Goal: Information Seeking & Learning: Learn about a topic

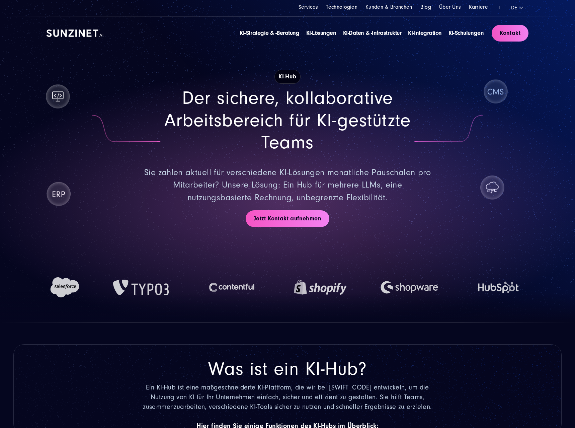
drag, startPoint x: 266, startPoint y: 383, endPoint x: 290, endPoint y: 267, distance: 118.2
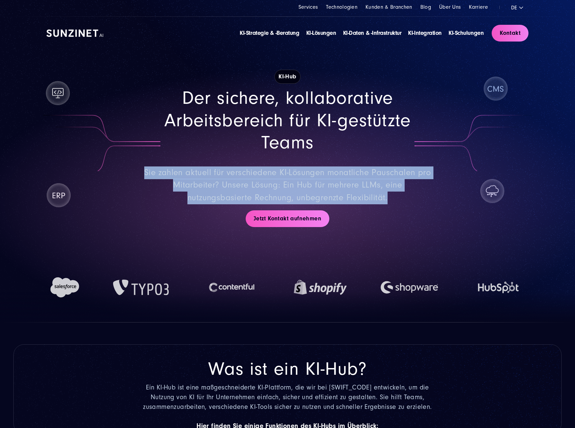
drag, startPoint x: 397, startPoint y: 198, endPoint x: 146, endPoint y: 173, distance: 252.5
click at [146, 173] on p "Sie zahlen aktuell für verschiedene KI-Lösungen monatliche Pauschalen pro Mitar…" at bounding box center [287, 185] width 289 height 38
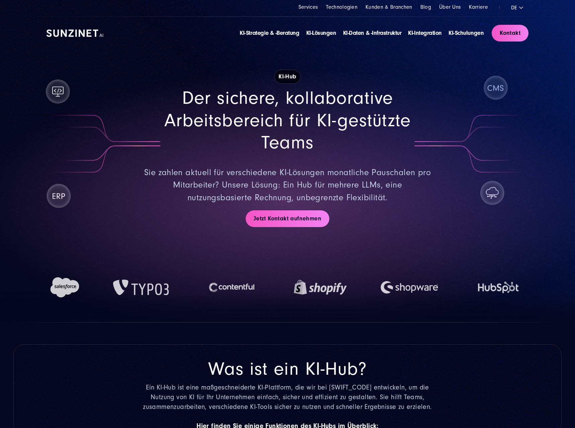
click at [393, 193] on p "Sie zahlen aktuell für verschiedene KI-Lösungen monatliche Pauschalen pro Mitar…" at bounding box center [287, 185] width 289 height 38
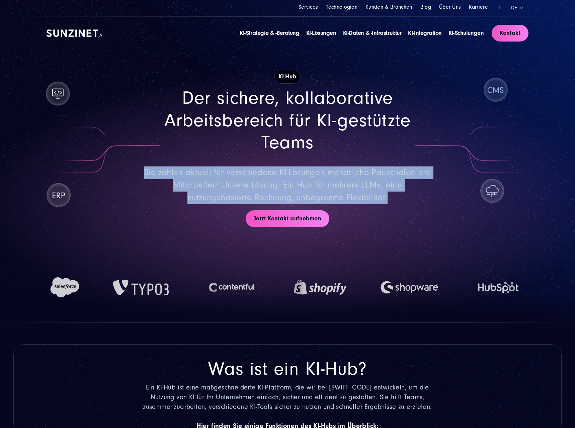
drag, startPoint x: 361, startPoint y: 200, endPoint x: 147, endPoint y: 172, distance: 215.3
click at [145, 172] on p "Sie zahlen aktuell für verschiedene KI-Lösungen monatliche Pauschalen pro Mitar…" at bounding box center [287, 185] width 289 height 38
click at [155, 171] on p "Sie zahlen aktuell für verschiedene KI-Lösungen monatliche Pauschalen pro Mitar…" at bounding box center [287, 185] width 289 height 38
drag, startPoint x: 390, startPoint y: 197, endPoint x: 142, endPoint y: 171, distance: 249.5
click at [142, 171] on div "Der sichere, kollaborative Arbeitsbereich für KI-gestützte Teams Sie zahlen akt…" at bounding box center [288, 145] width 482 height 117
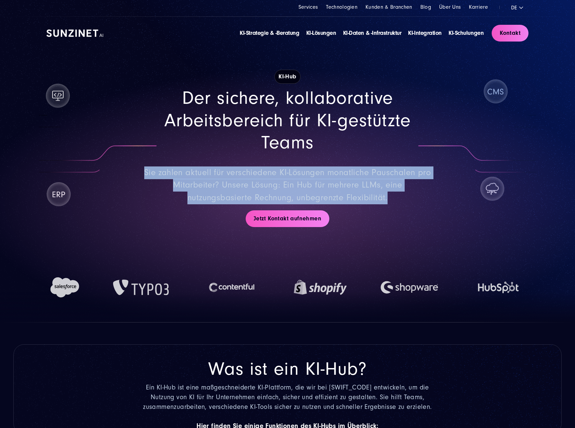
click at [371, 195] on p "Sie zahlen aktuell für verschiedene KI-Lösungen monatliche Pauschalen pro Mitar…" at bounding box center [287, 185] width 289 height 38
drag, startPoint x: 388, startPoint y: 198, endPoint x: 142, endPoint y: 176, distance: 246.6
click at [142, 176] on div "Der sichere, kollaborative Arbeitsbereich für KI-gestützte Teams Sie zahlen akt…" at bounding box center [288, 145] width 482 height 117
click at [381, 193] on p "Sie zahlen aktuell für verschiedene KI-Lösungen monatliche Pauschalen pro Mitar…" at bounding box center [287, 185] width 289 height 38
drag, startPoint x: 391, startPoint y: 198, endPoint x: 144, endPoint y: 173, distance: 247.9
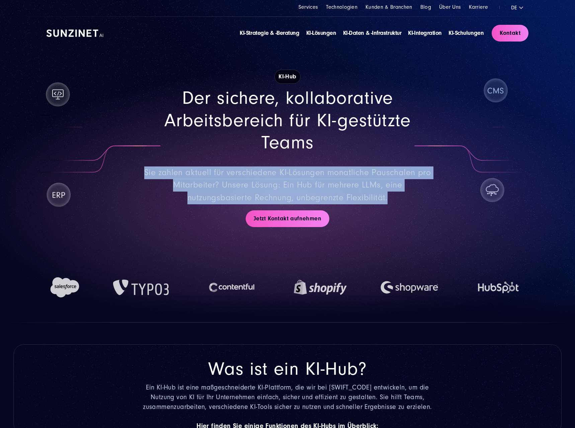
click at [144, 173] on p "Sie zahlen aktuell für verschiedene KI-Lösungen monatliche Pauschalen pro Mitar…" at bounding box center [287, 185] width 289 height 38
click at [364, 189] on p "Sie zahlen aktuell für verschiedene KI-Lösungen monatliche Pauschalen pro Mitar…" at bounding box center [287, 185] width 289 height 38
drag, startPoint x: 385, startPoint y: 200, endPoint x: 147, endPoint y: 174, distance: 239.0
click at [147, 174] on p "Sie zahlen aktuell für verschiedene KI-Lösungen monatliche Pauschalen pro Mitar…" at bounding box center [287, 185] width 289 height 38
click at [264, 184] on p "Sie zahlen aktuell für verschiedene KI-Lösungen monatliche Pauschalen pro Mitar…" at bounding box center [287, 185] width 289 height 38
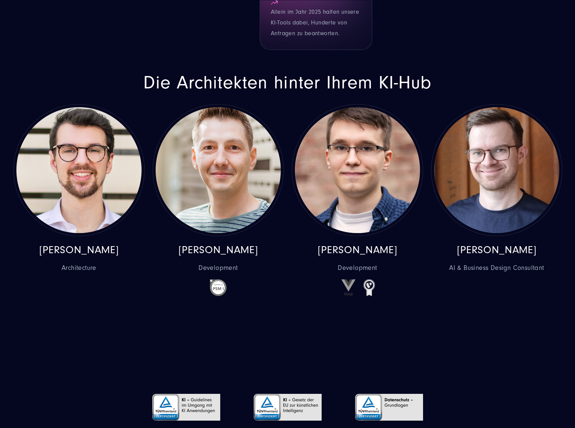
scroll to position [2868, 0]
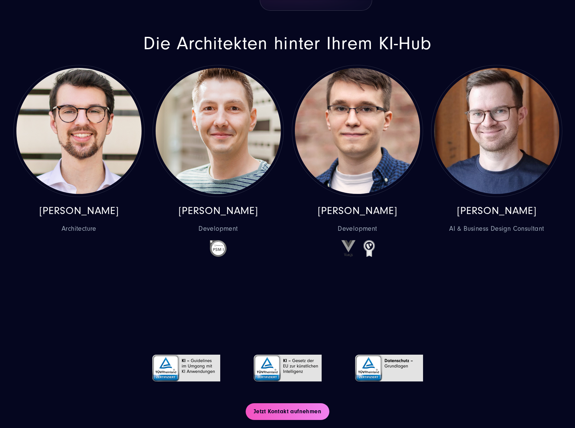
drag, startPoint x: 281, startPoint y: 311, endPoint x: 281, endPoint y: 326, distance: 15.1
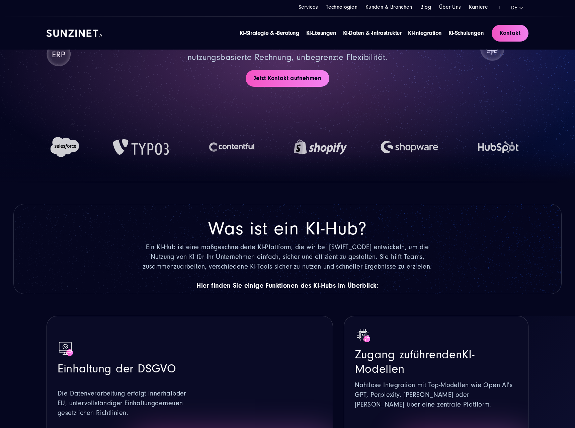
scroll to position [0, 0]
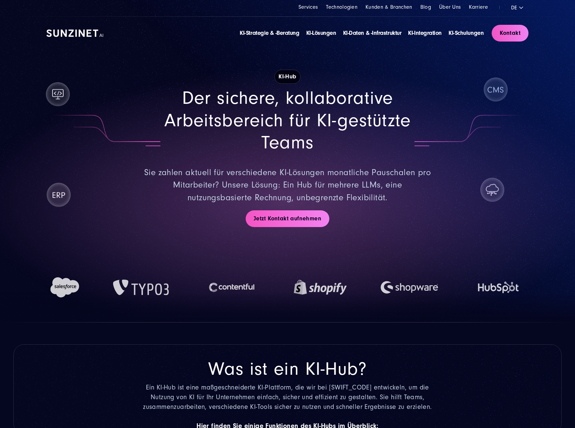
drag, startPoint x: 278, startPoint y: 309, endPoint x: 290, endPoint y: 184, distance: 126.1
